Goal: Task Accomplishment & Management: Complete application form

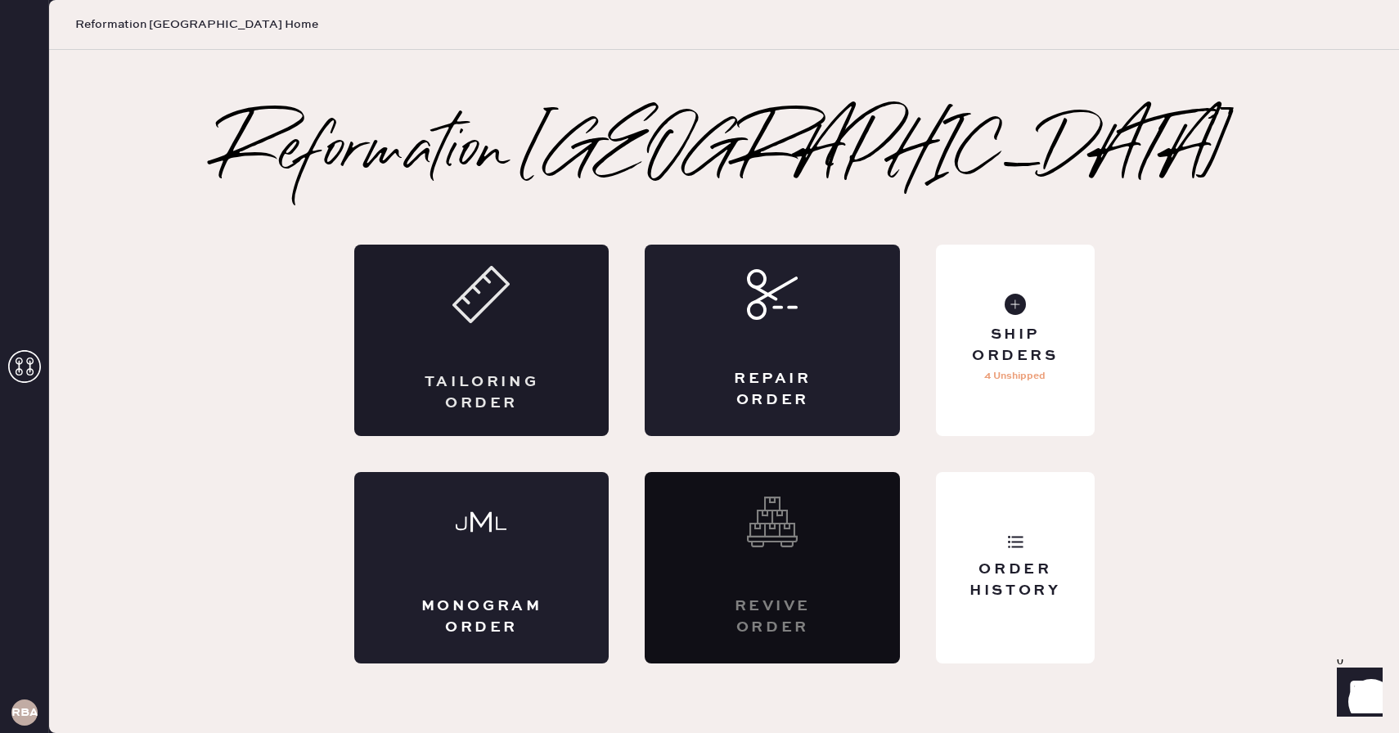
click at [486, 360] on div "Tailoring Order" at bounding box center [481, 340] width 255 height 191
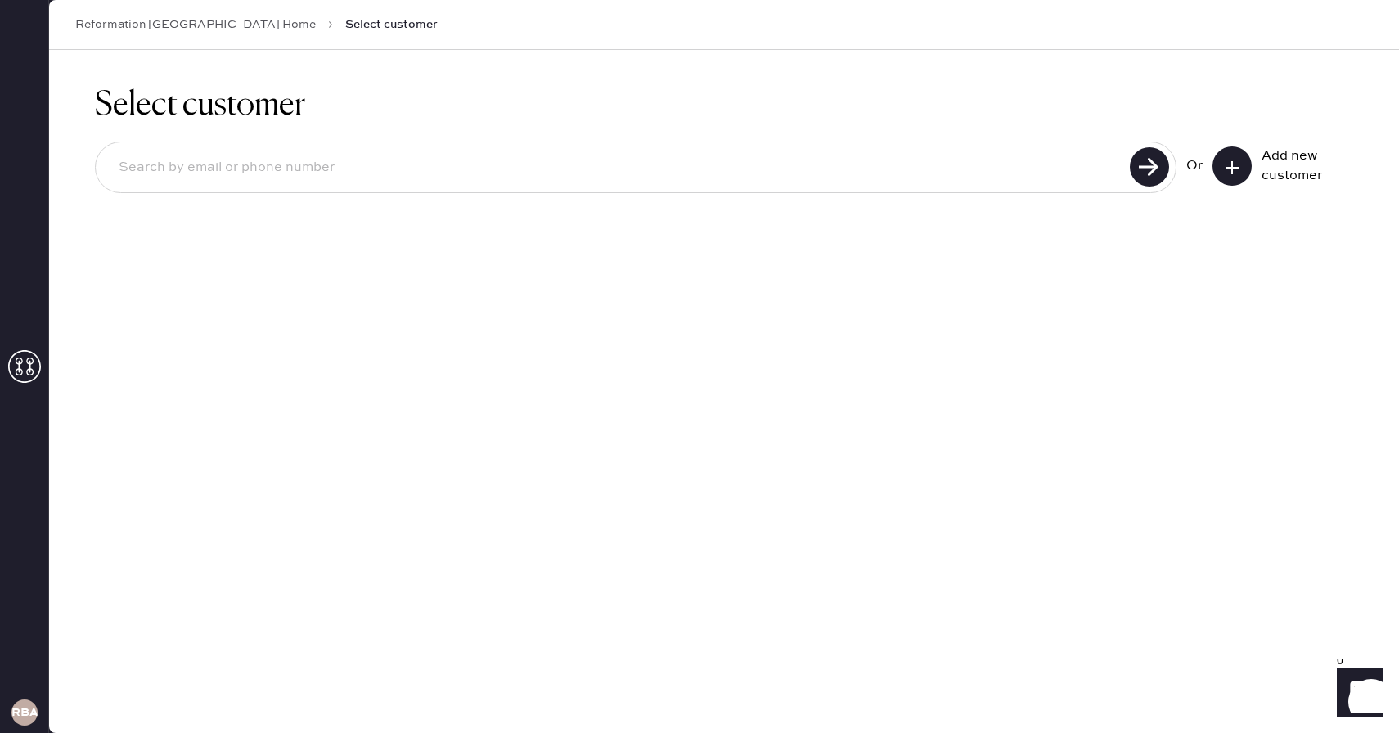
click at [443, 184] on input at bounding box center [616, 168] width 1020 height 38
click at [1227, 171] on icon at bounding box center [1232, 168] width 16 height 16
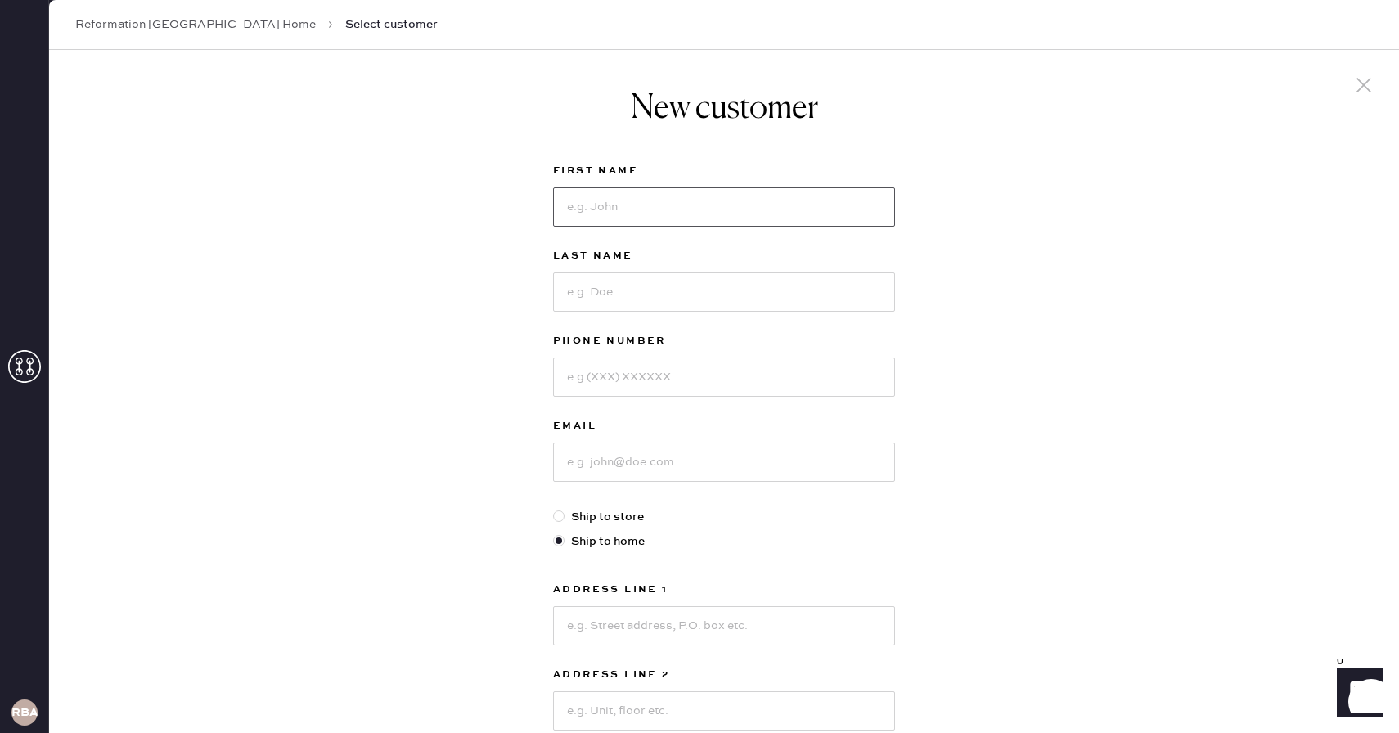
click at [618, 214] on input at bounding box center [724, 206] width 342 height 39
type input "[PERSON_NAME]"
click at [605, 295] on input at bounding box center [724, 291] width 342 height 39
type input "[PERSON_NAME]"
click at [589, 376] on input at bounding box center [724, 377] width 342 height 39
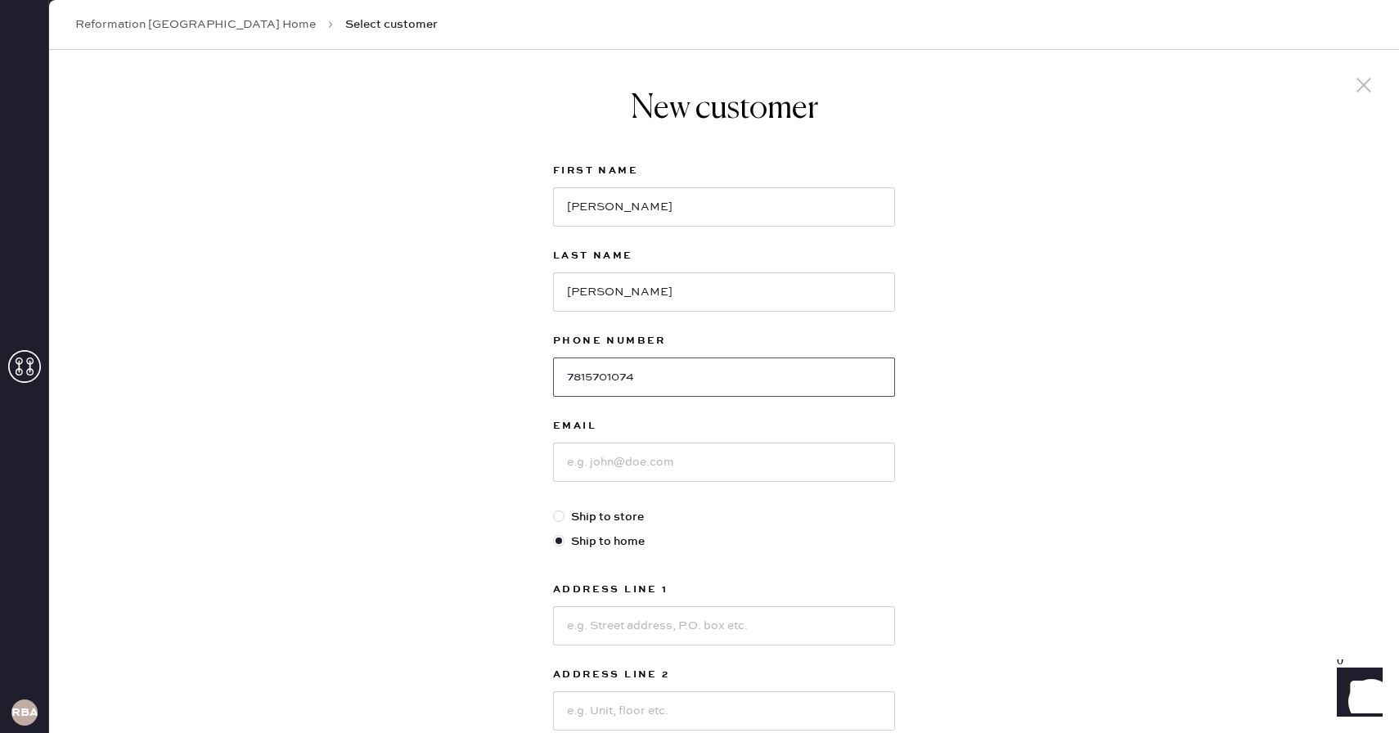
type input "7815701074"
click at [597, 468] on input at bounding box center [724, 462] width 342 height 39
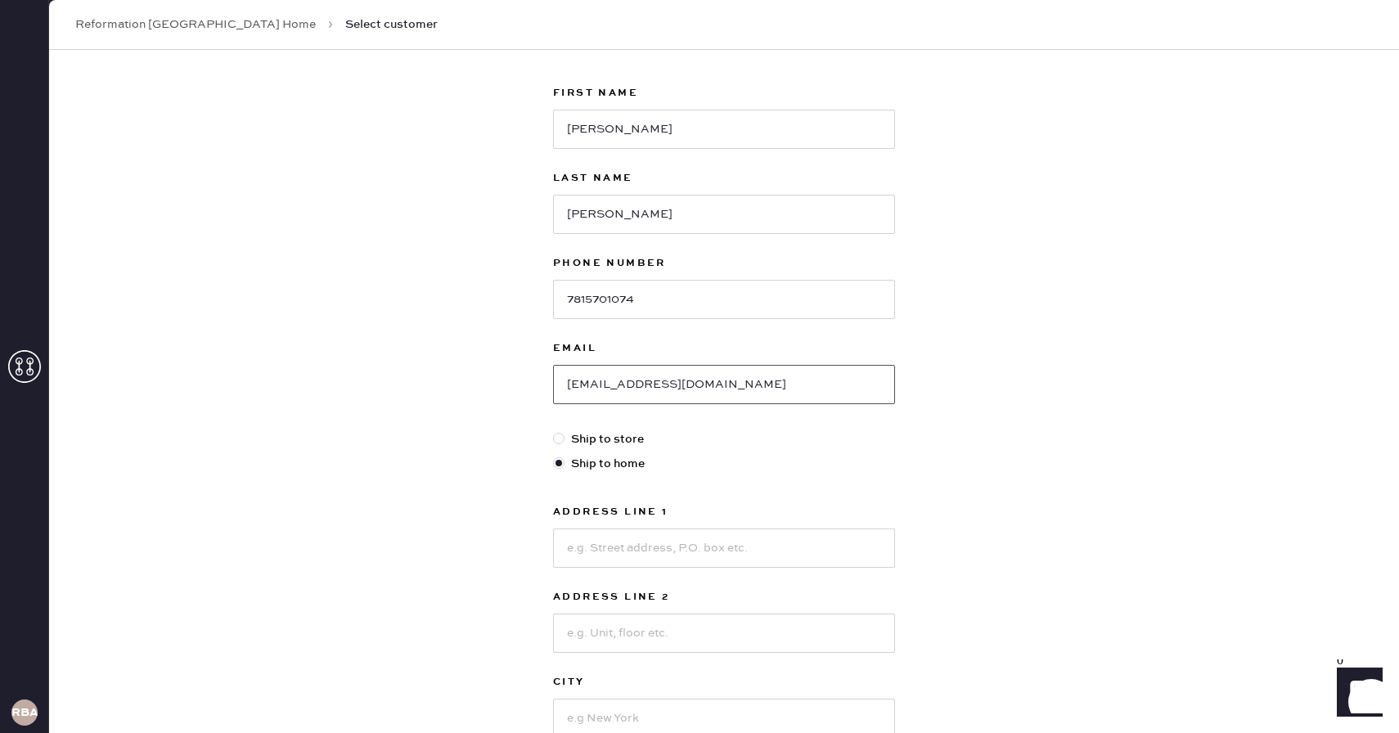
scroll to position [89, 0]
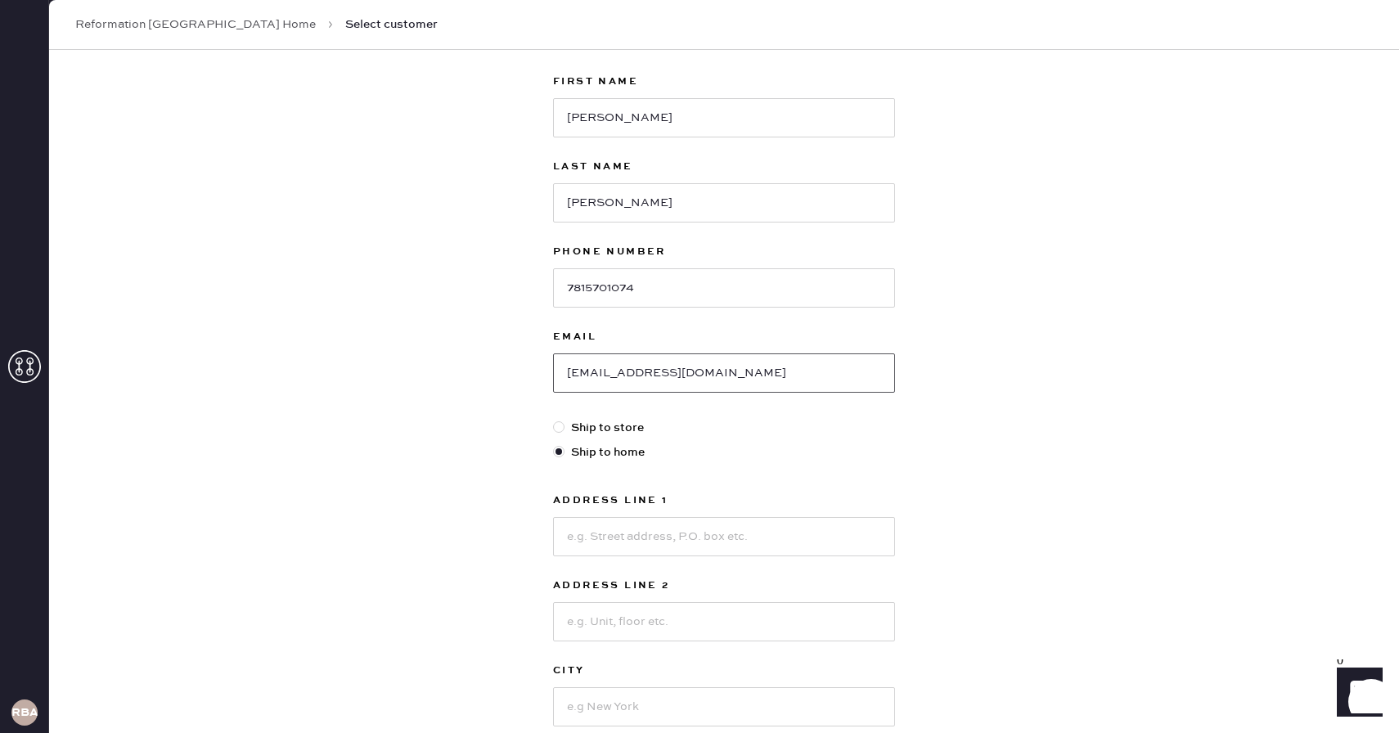
type input "[EMAIL_ADDRESS][DOMAIN_NAME]"
click at [594, 552] on input at bounding box center [724, 536] width 342 height 39
type input "[STREET_ADDRESS]"
click at [632, 621] on input at bounding box center [724, 621] width 342 height 39
type input "Unit 1"
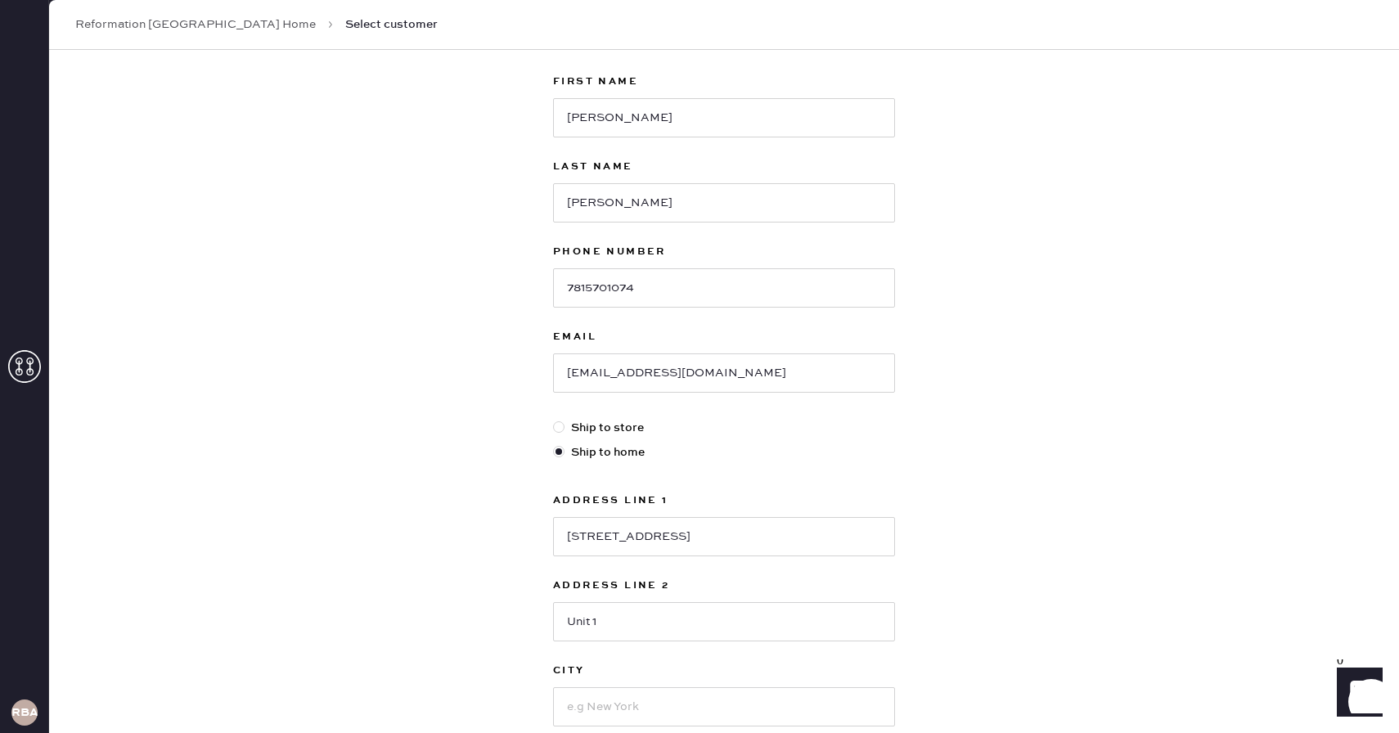
click at [1061, 531] on div "New customer First Name [PERSON_NAME] Last Name [PERSON_NAME] Phone Number [PHO…" at bounding box center [724, 468] width 1350 height 1015
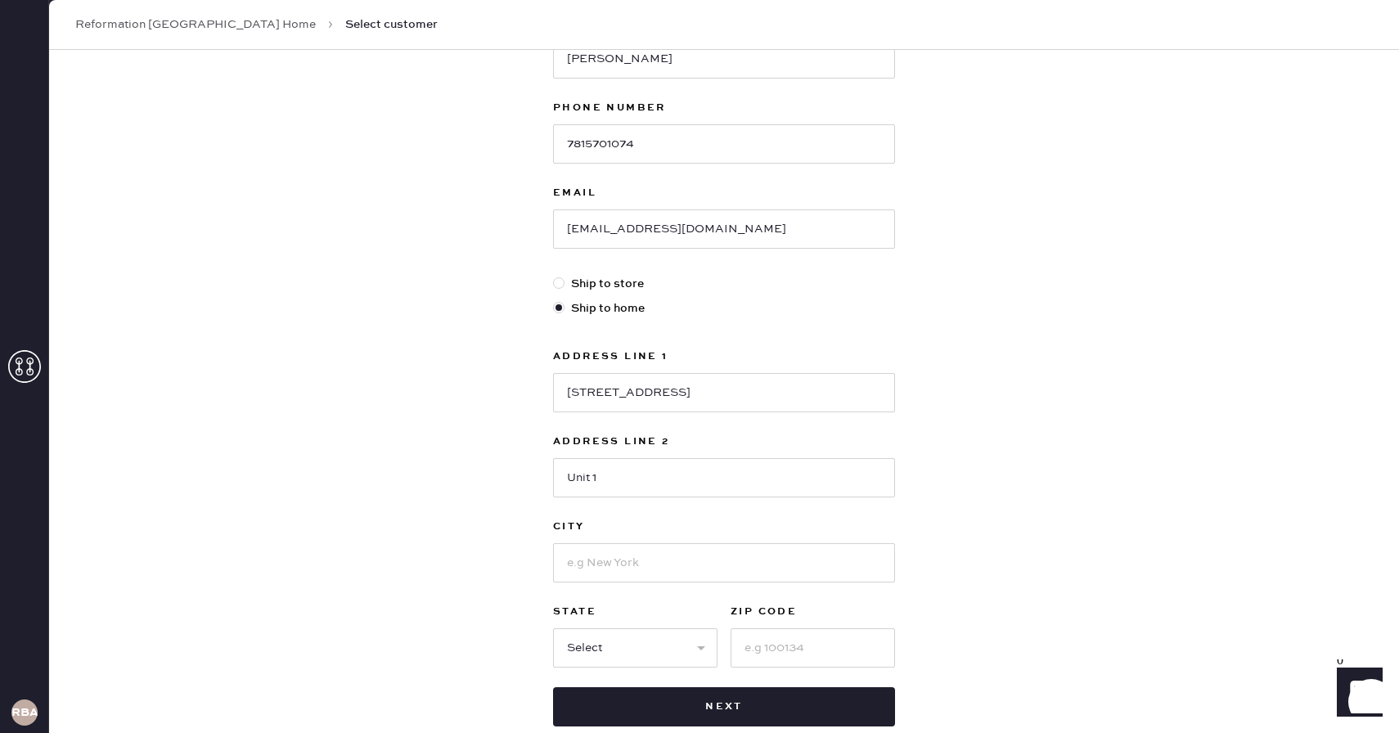
scroll to position [331, 0]
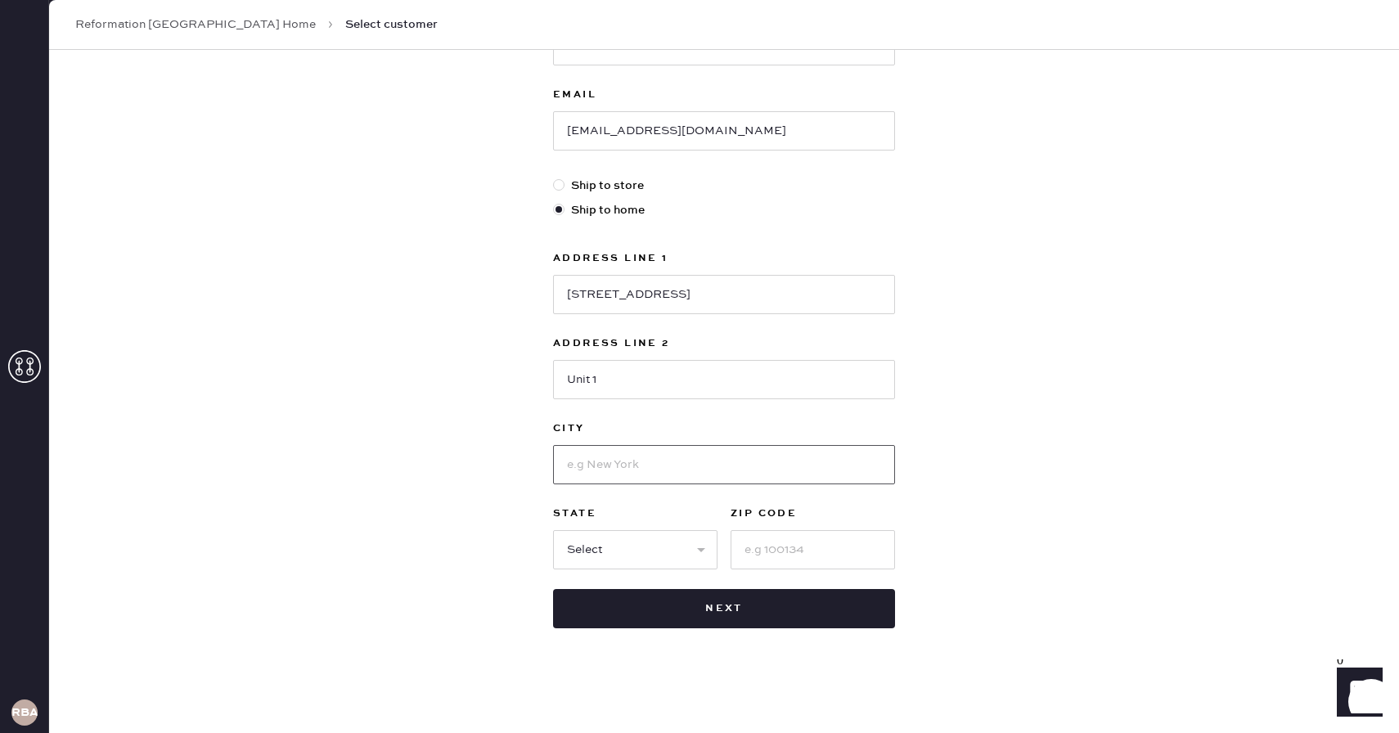
click at [581, 464] on input at bounding box center [724, 464] width 342 height 39
type input "[GEOGRAPHIC_DATA]"
select select "MA"
type input "02138"
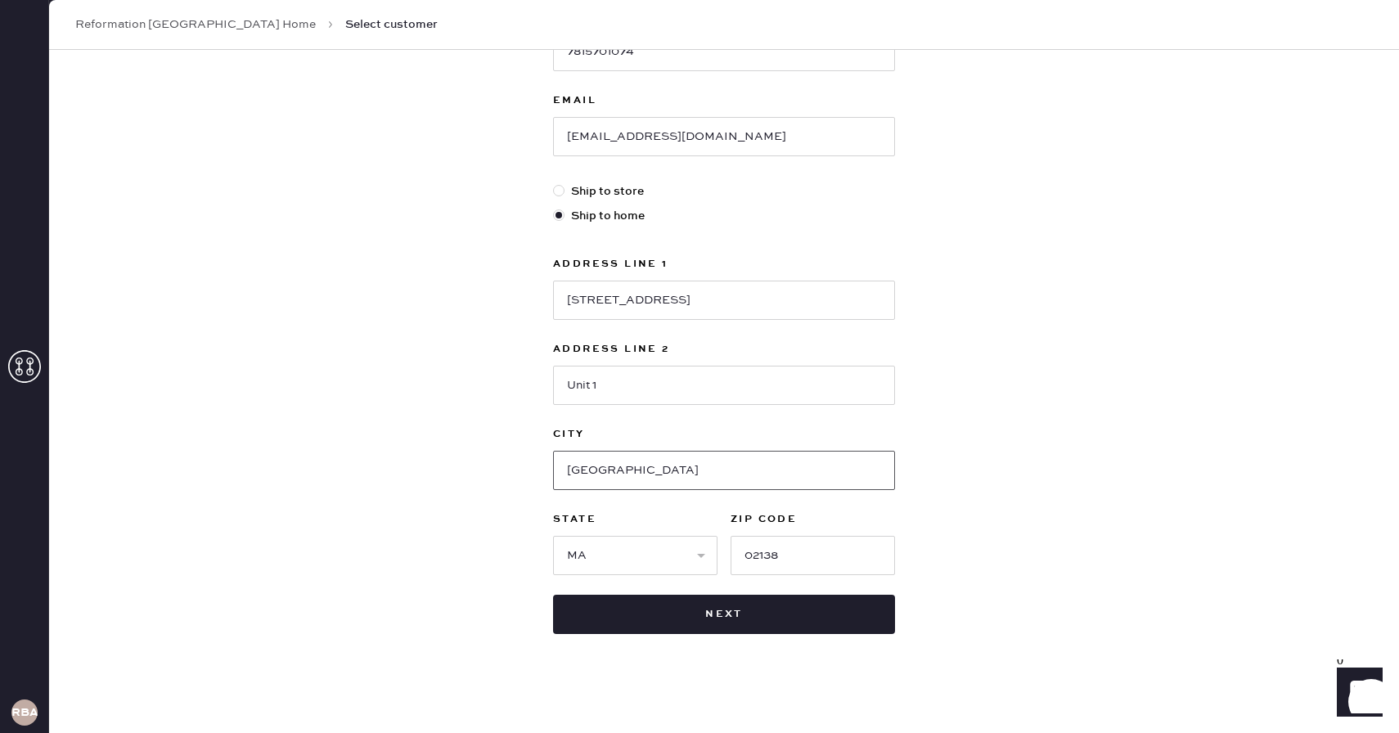
scroll to position [327, 0]
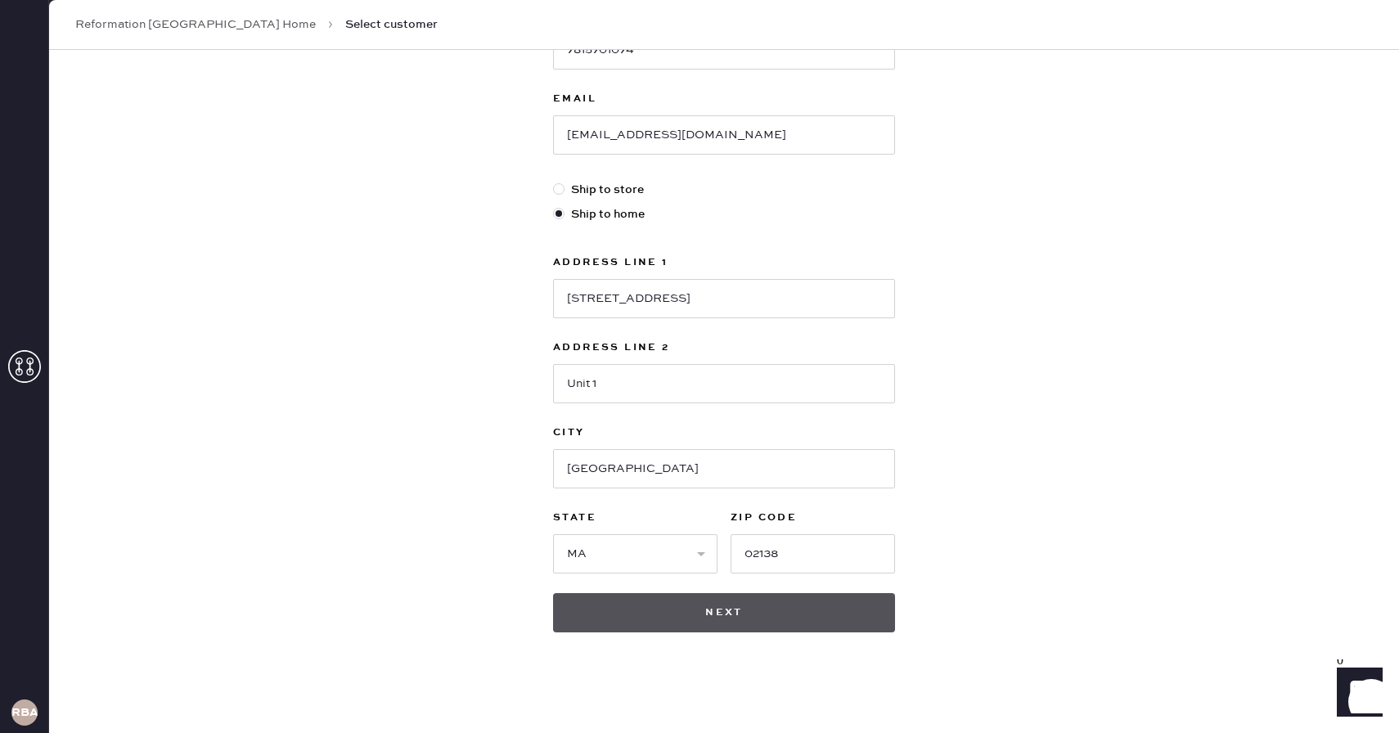
click at [731, 623] on button "Next" at bounding box center [724, 612] width 342 height 39
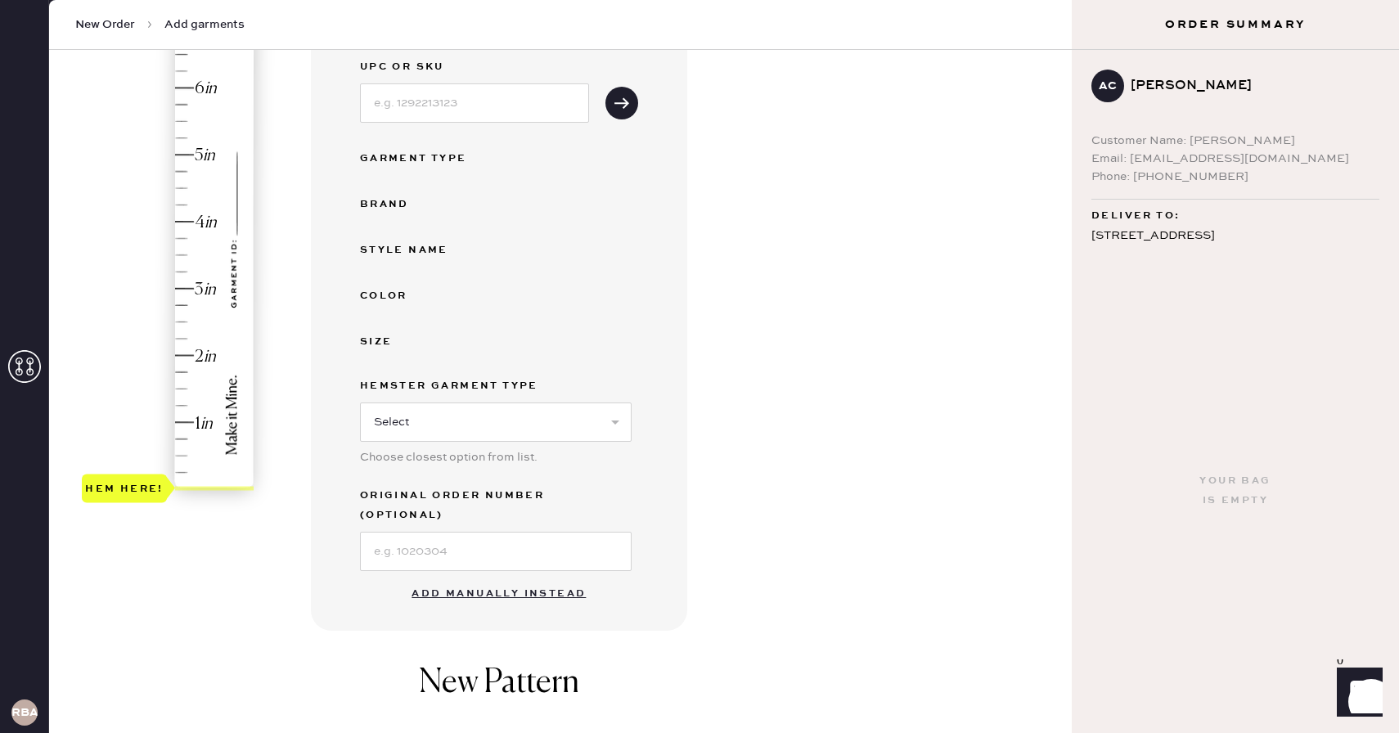
scroll to position [224, 0]
click at [475, 574] on button "Add manually instead" at bounding box center [499, 590] width 194 height 33
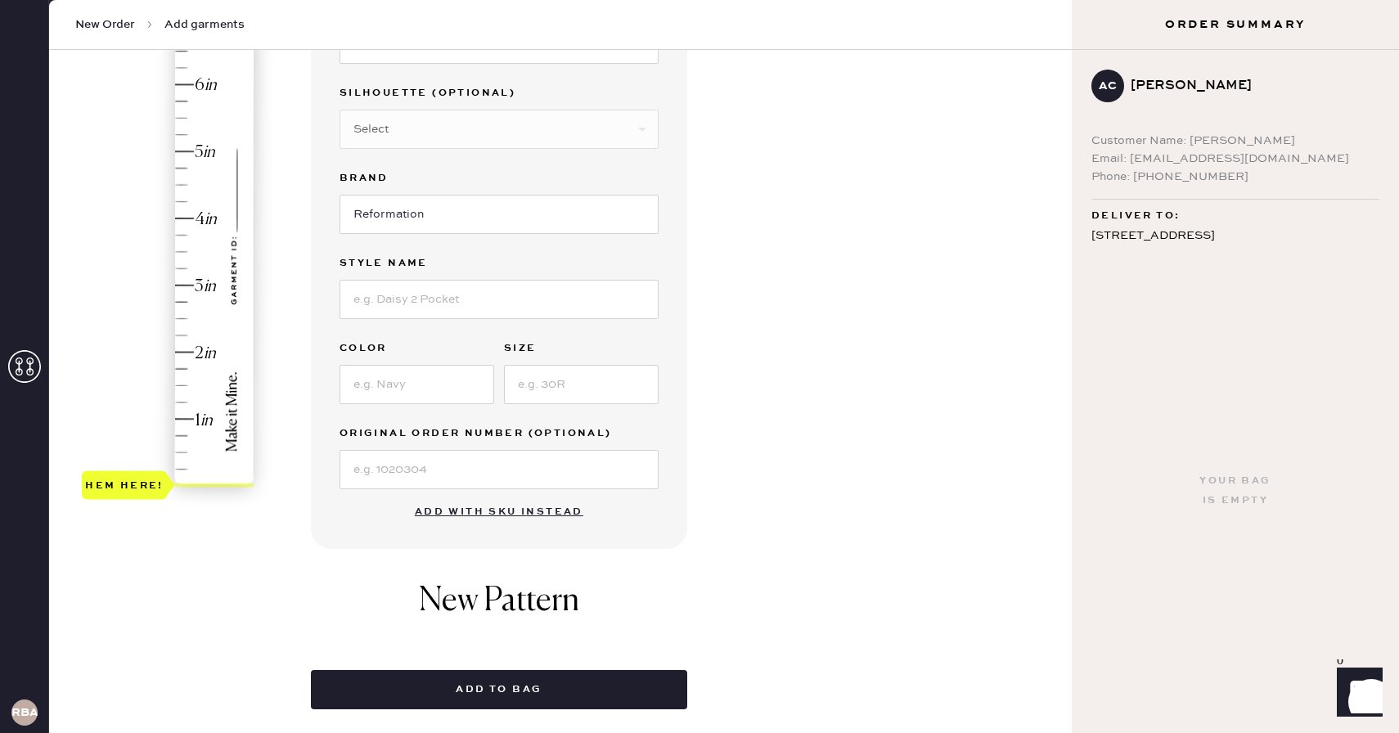
scroll to position [0, 0]
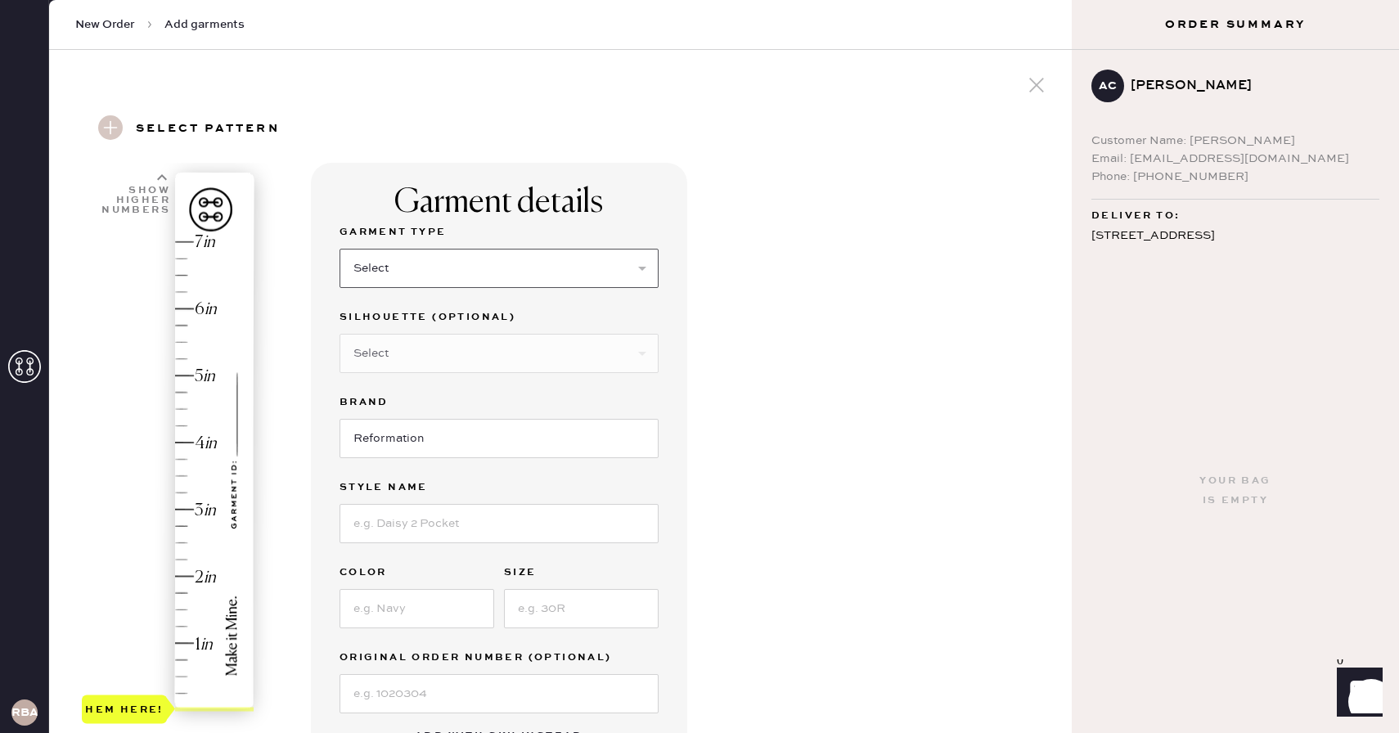
click at [443, 272] on select "Select Basic Skirt Jeans Leggings Pants Shorts Basic Sleeved Dress Basic Sleeve…" at bounding box center [499, 268] width 319 height 39
select select "2"
click at [340, 249] on select "Select Basic Skirt Jeans Leggings Pants Shorts Basic Sleeved Dress Basic Sleeve…" at bounding box center [499, 268] width 319 height 39
click at [427, 348] on select "Select Shorts Cropped Flare Boot Cut Straight Skinny Other" at bounding box center [499, 353] width 319 height 39
click at [340, 334] on select "Select Shorts Cropped Flare Boot Cut Straight Skinny Other" at bounding box center [499, 353] width 319 height 39
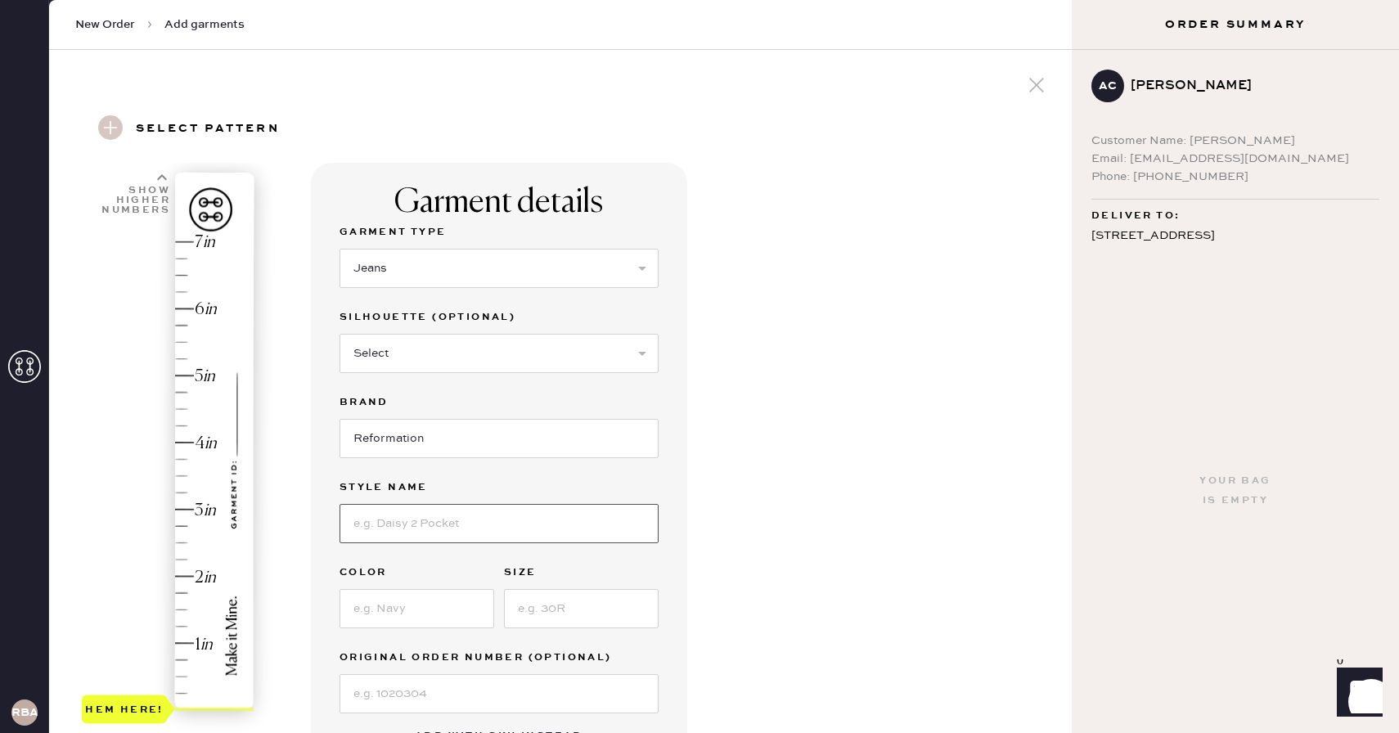
click at [437, 532] on input at bounding box center [499, 523] width 319 height 39
type input "val 90s mid rise straight jeans"
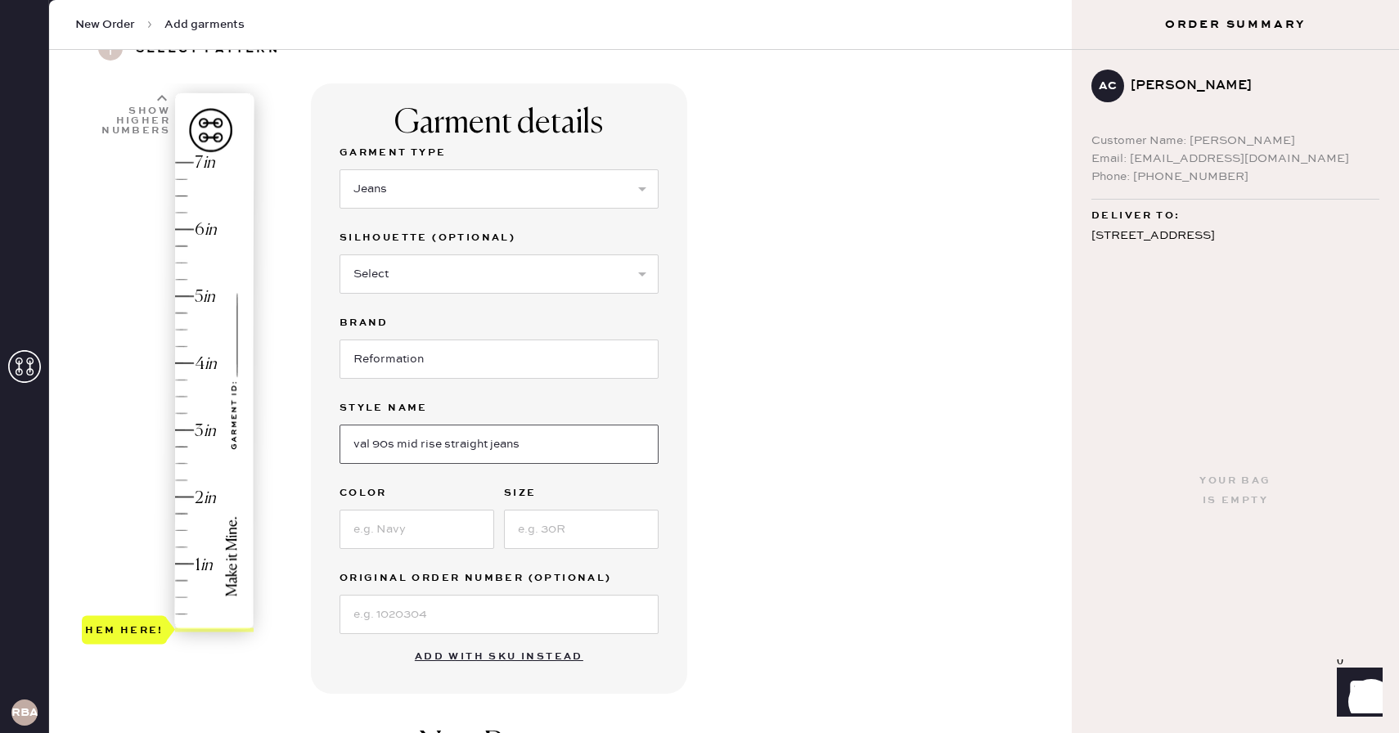
scroll to position [80, 0]
click at [418, 528] on input at bounding box center [417, 528] width 155 height 39
type input "Pelican"
click at [596, 533] on input at bounding box center [581, 528] width 155 height 39
type input "25"
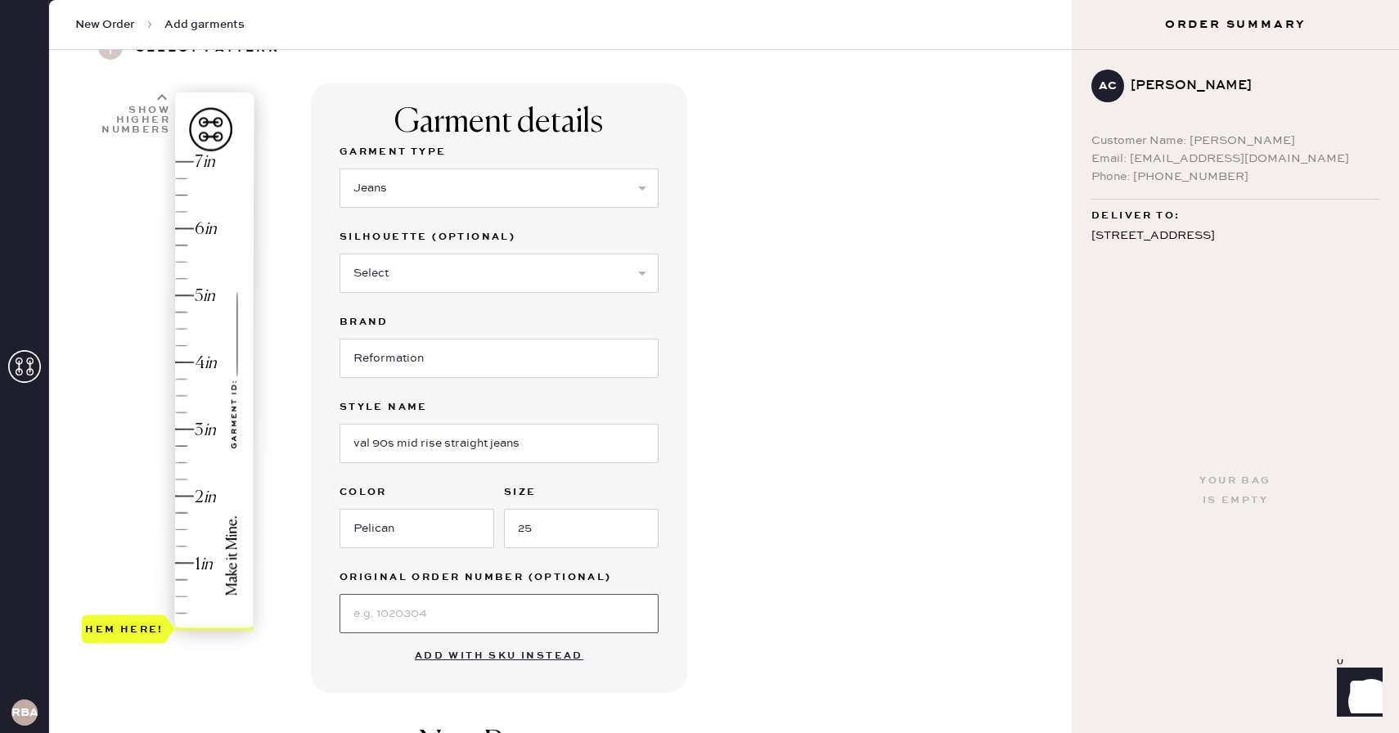
click at [475, 609] on input at bounding box center [499, 613] width 319 height 39
click at [836, 575] on div "Garment details Garment Type Select Basic Skirt Jeans Leggings Pants Shorts Bas…" at bounding box center [685, 548] width 748 height 930
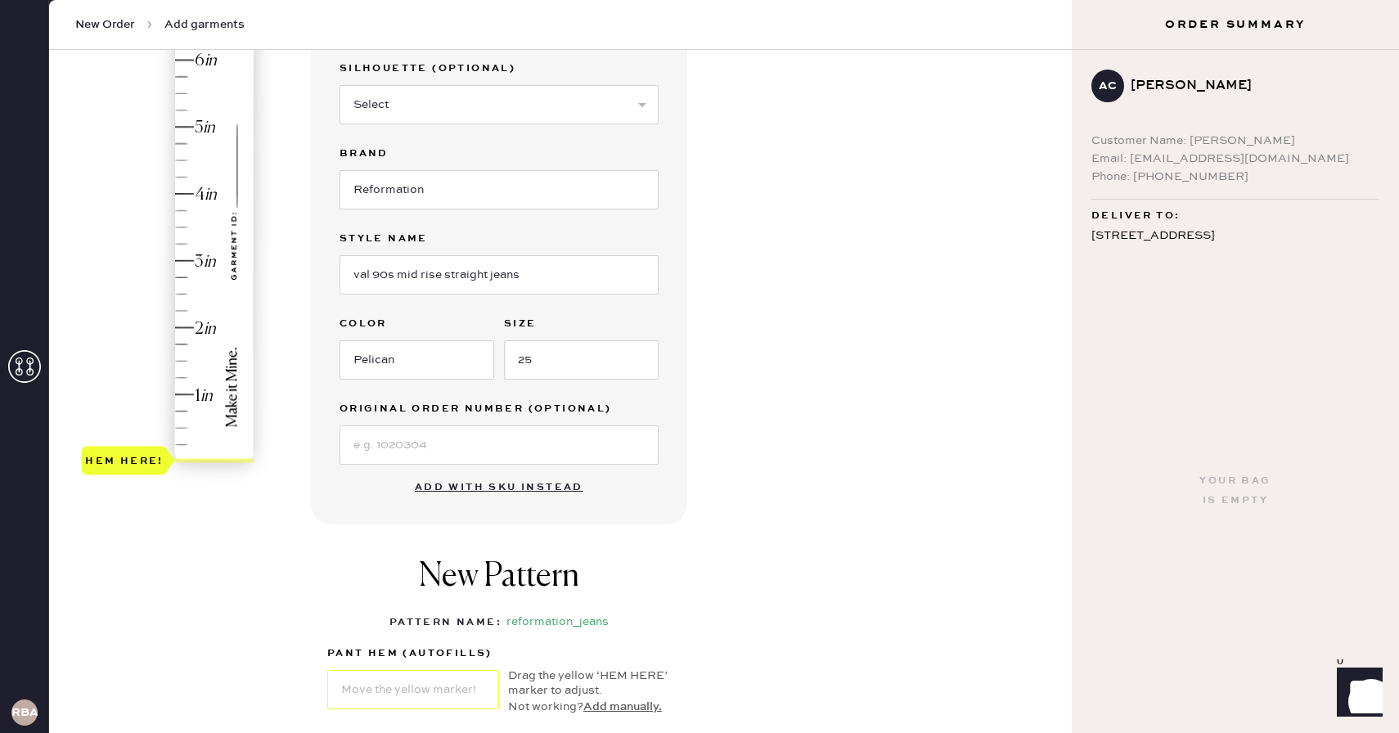
scroll to position [248, 0]
type input "2"
drag, startPoint x: 104, startPoint y: 466, endPoint x: 115, endPoint y: 335, distance: 132.2
click at [115, 335] on div "Hem here!" at bounding box center [124, 328] width 79 height 20
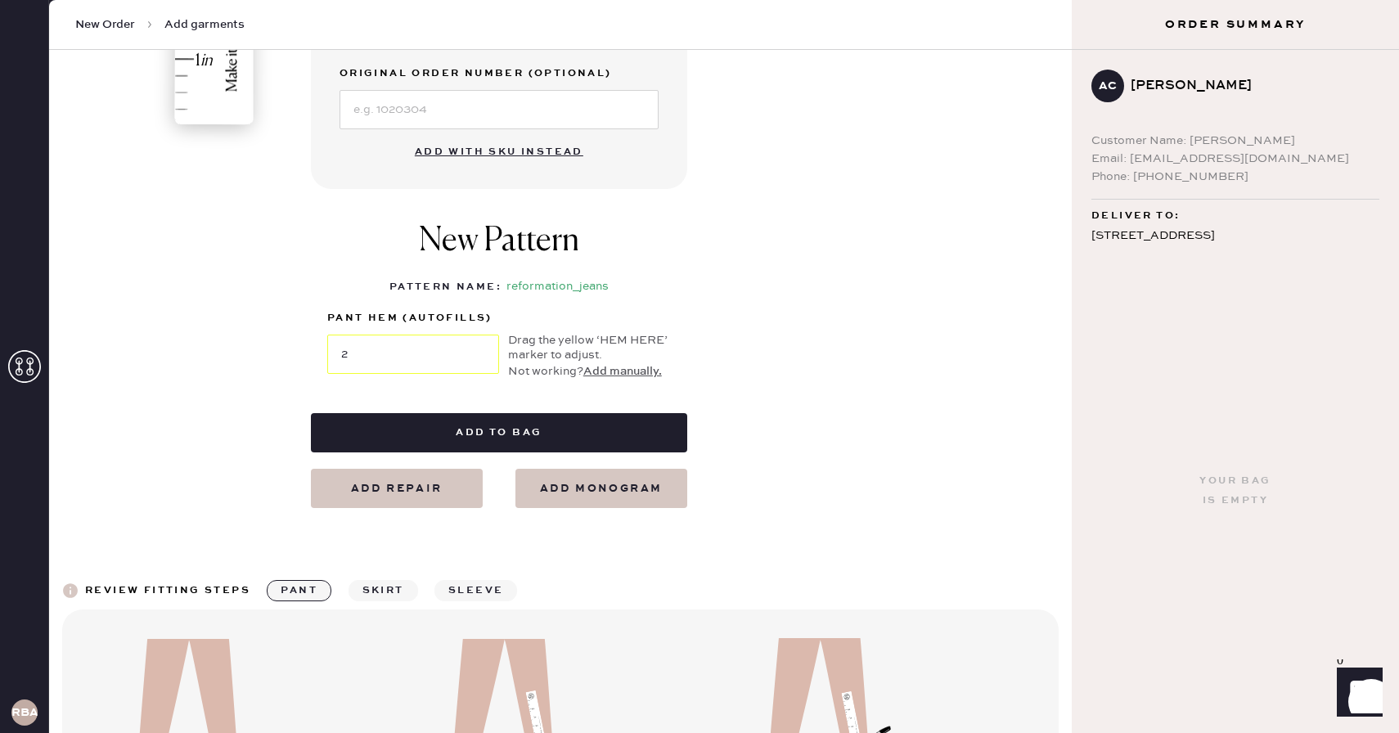
scroll to position [601, 0]
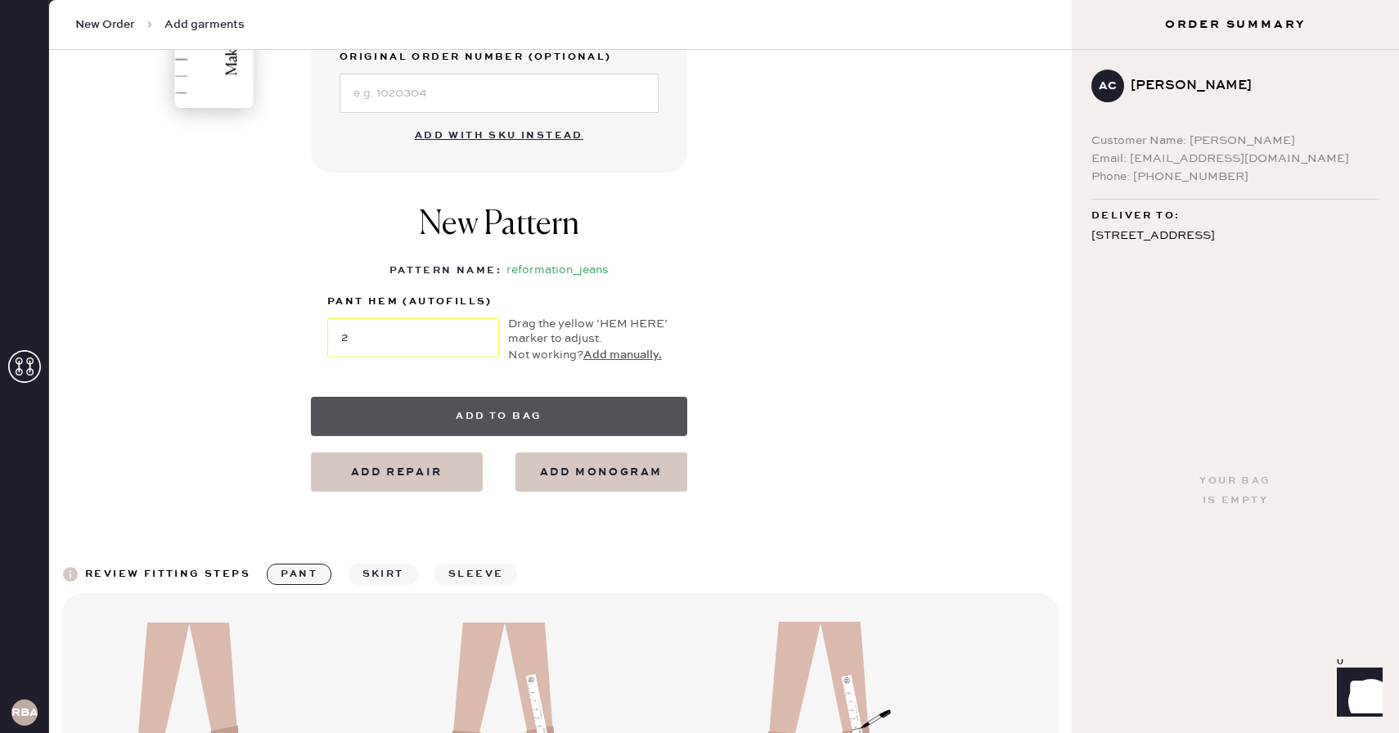
click at [500, 420] on button "Add to bag" at bounding box center [499, 416] width 376 height 39
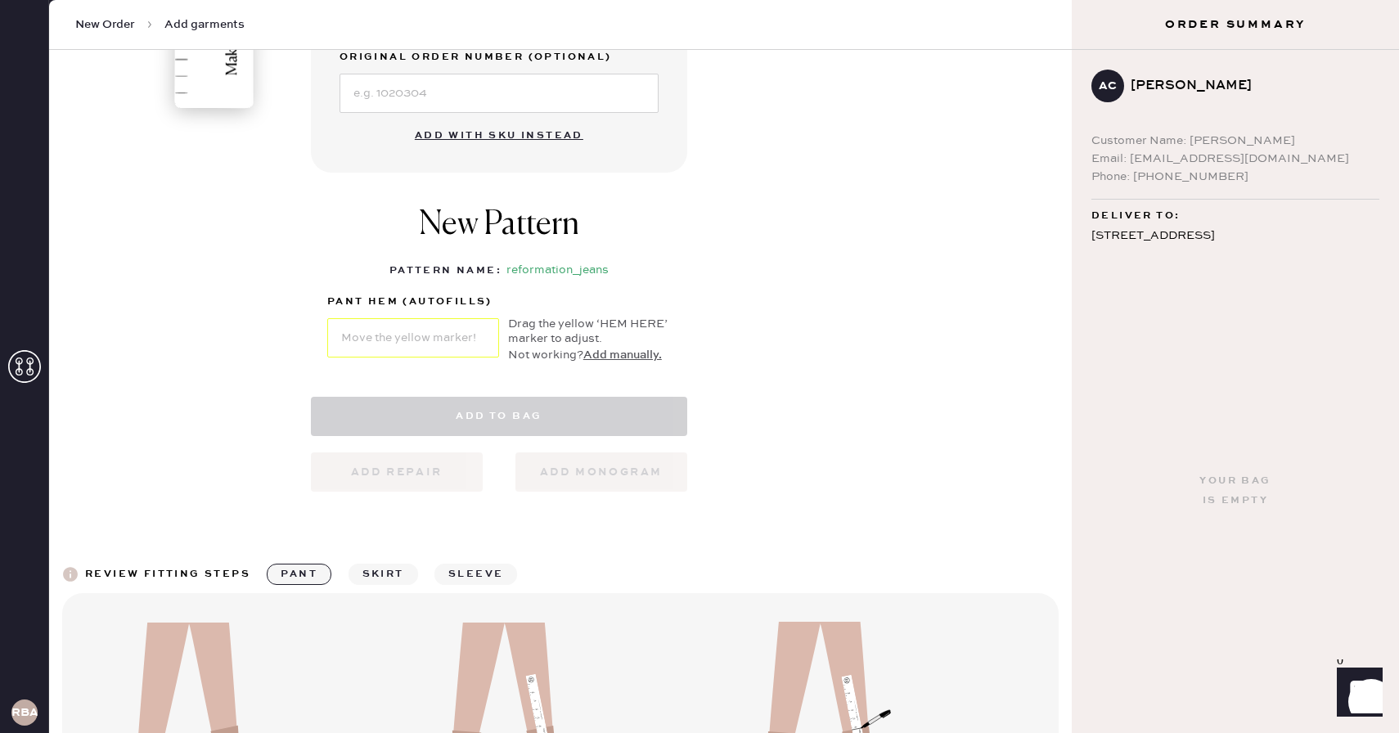
select select "2"
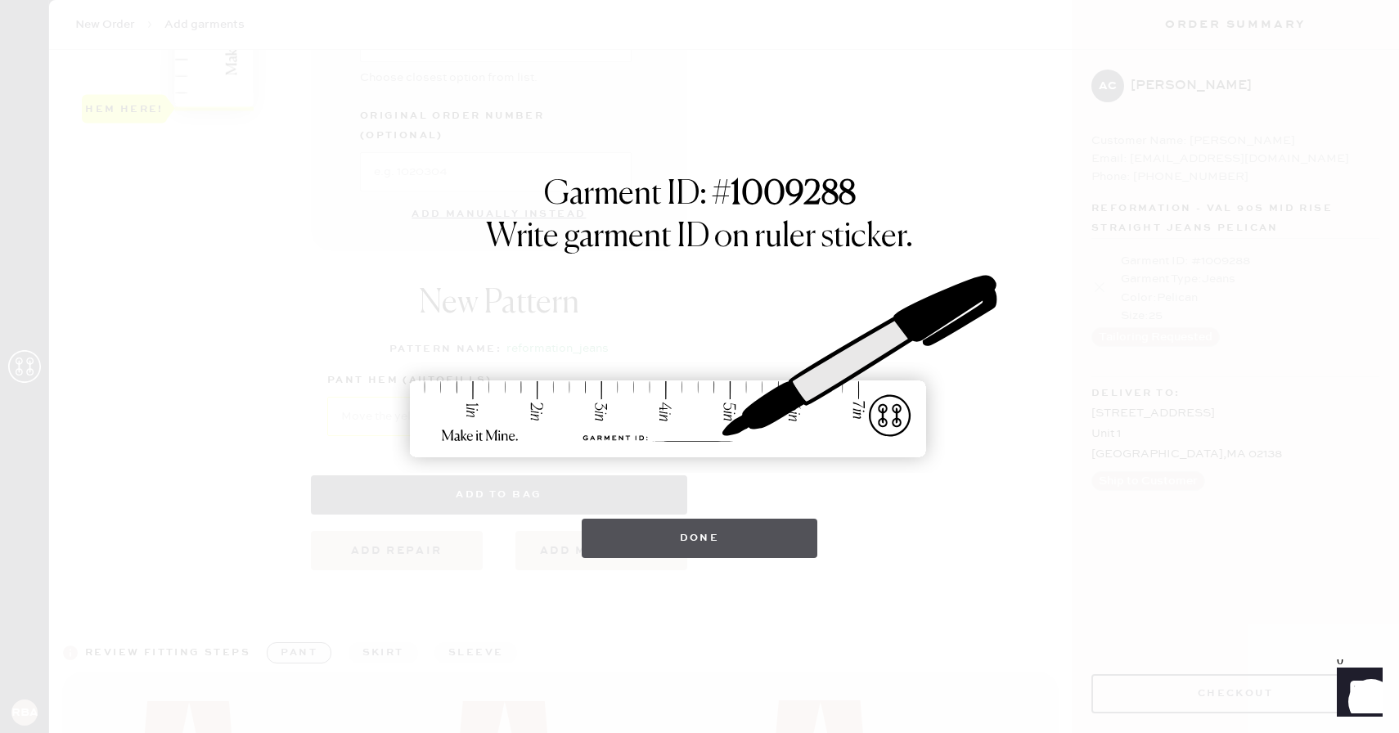
click at [628, 544] on button "Done" at bounding box center [700, 538] width 236 height 39
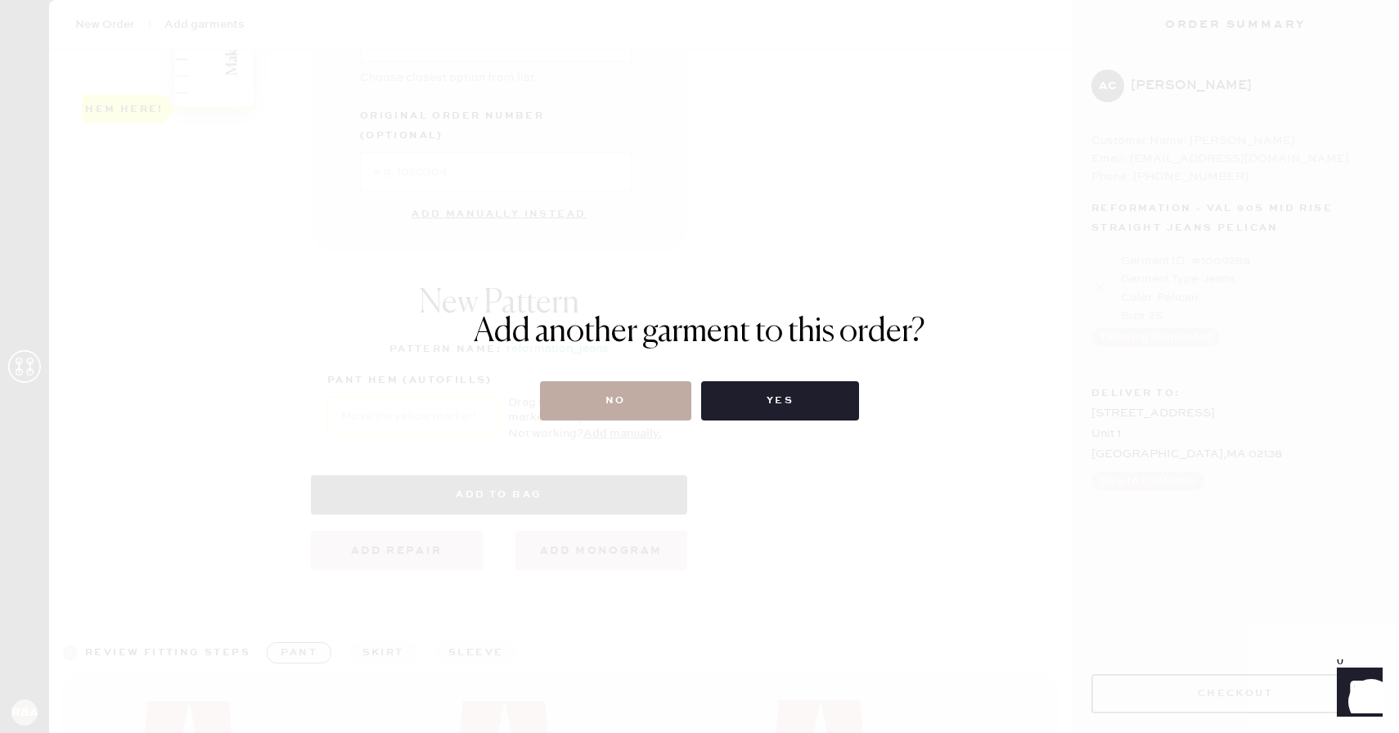
click at [610, 387] on button "No" at bounding box center [615, 400] width 151 height 39
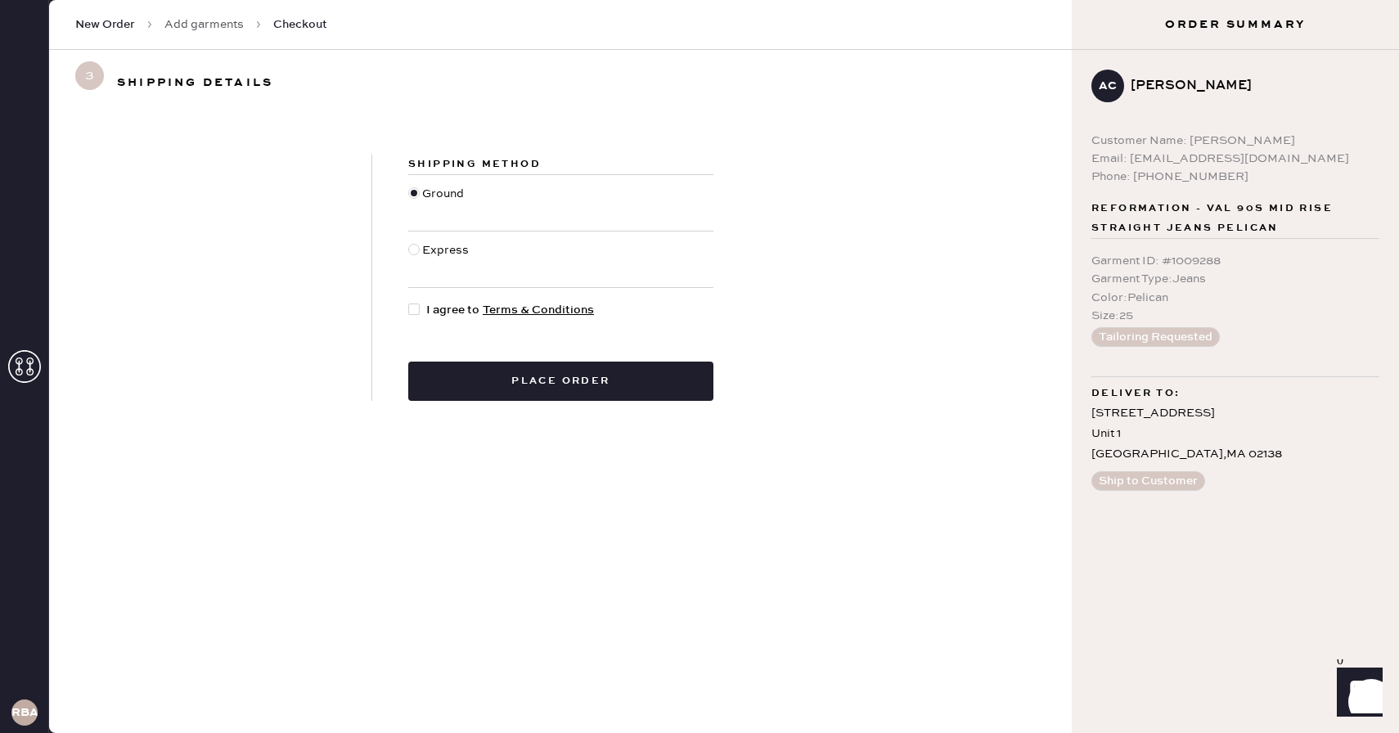
click at [419, 304] on div at bounding box center [413, 309] width 11 height 11
click at [409, 302] on input "I agree to Terms & Conditions" at bounding box center [408, 301] width 1 height 1
checkbox input "true"
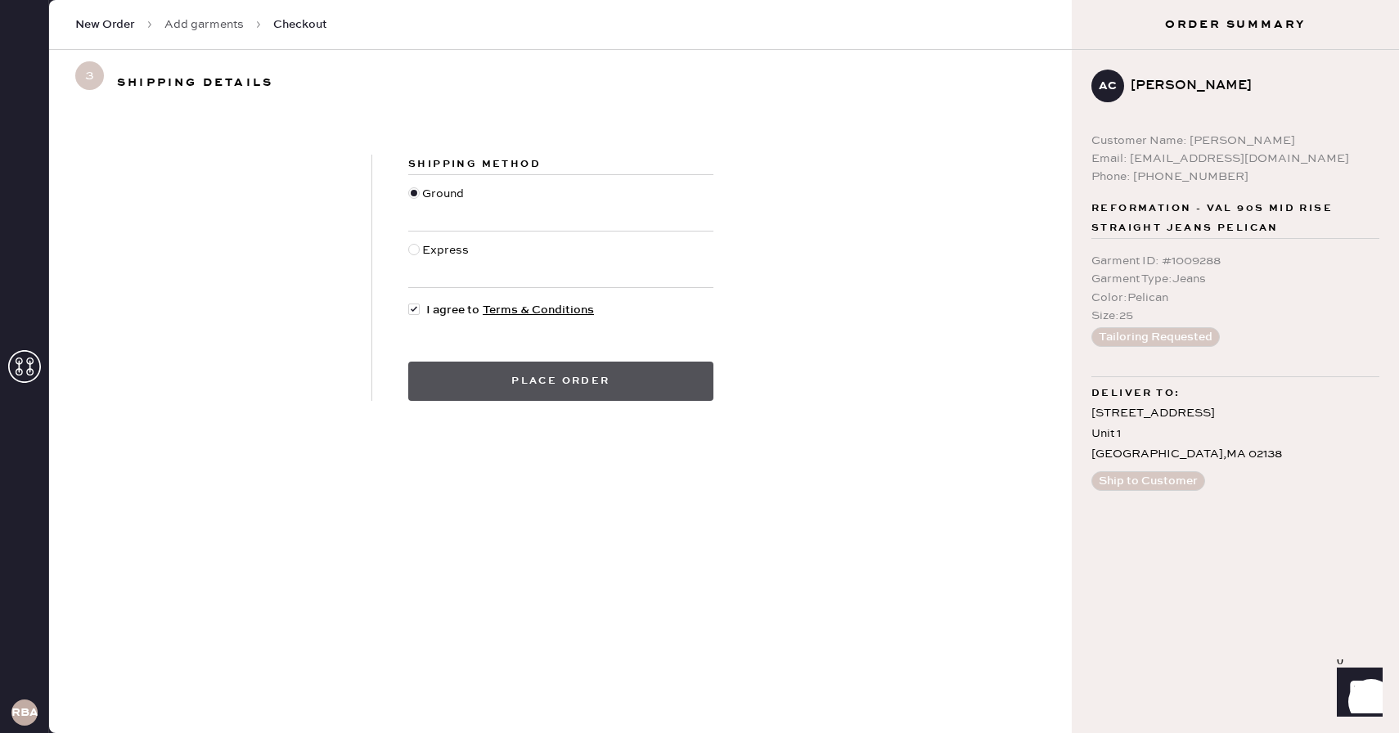
click at [623, 394] on button "Place order" at bounding box center [560, 381] width 305 height 39
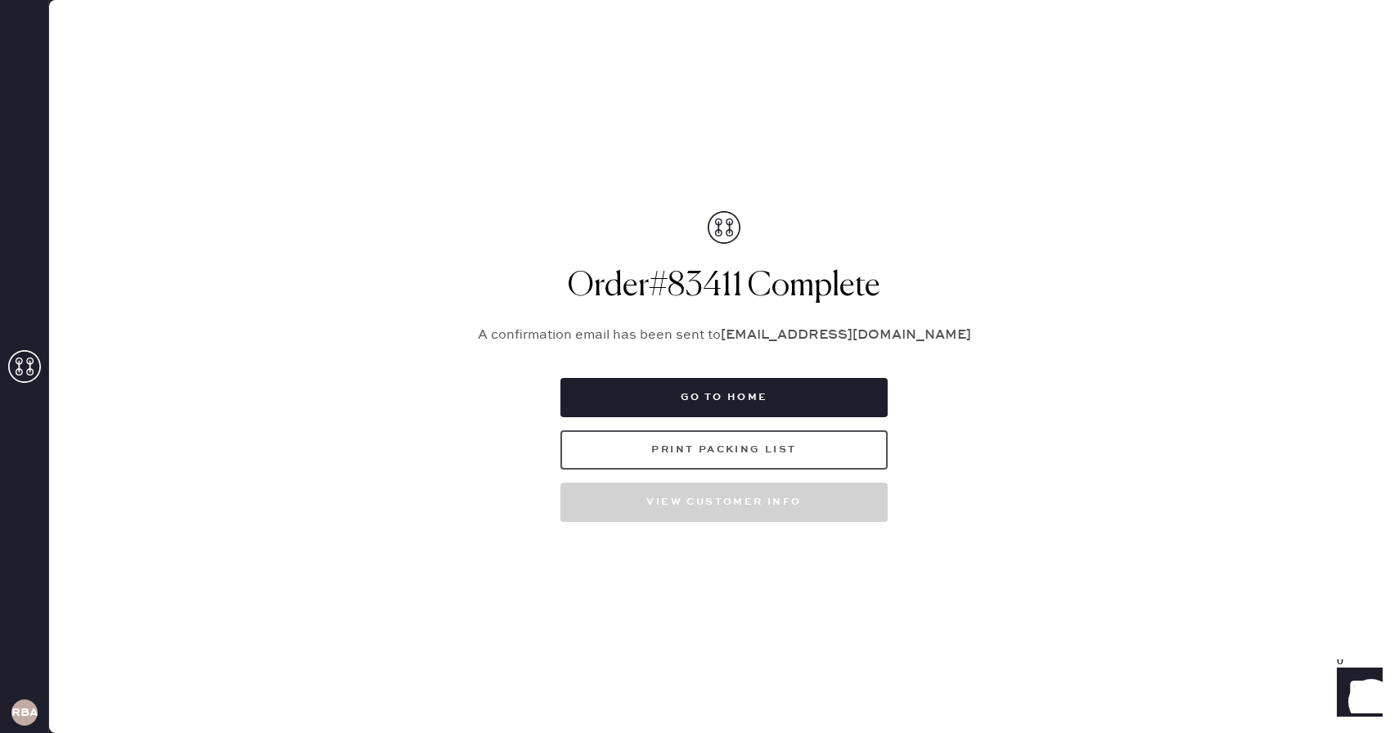
click at [769, 454] on button "Print Packing List" at bounding box center [723, 449] width 327 height 39
